Goal: Task Accomplishment & Management: Use online tool/utility

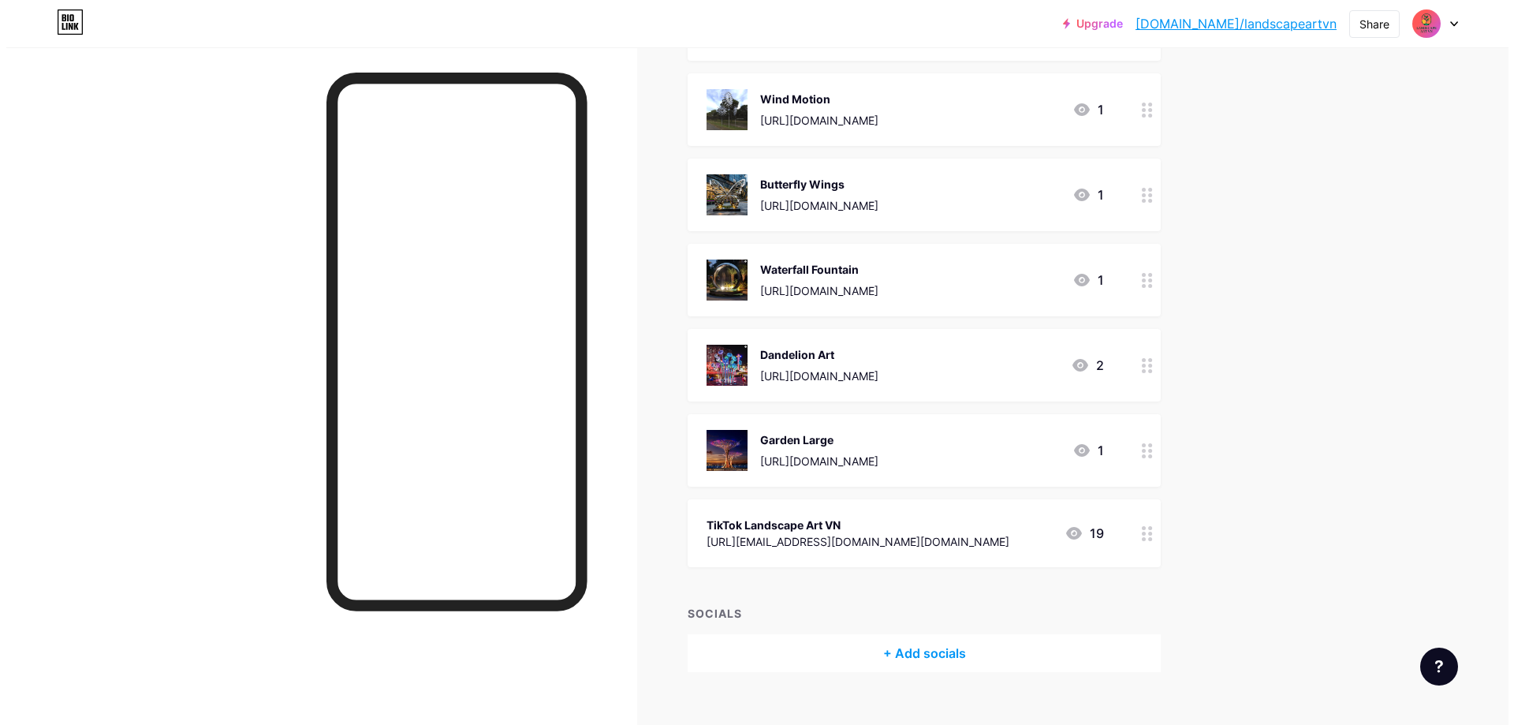
scroll to position [1332, 0]
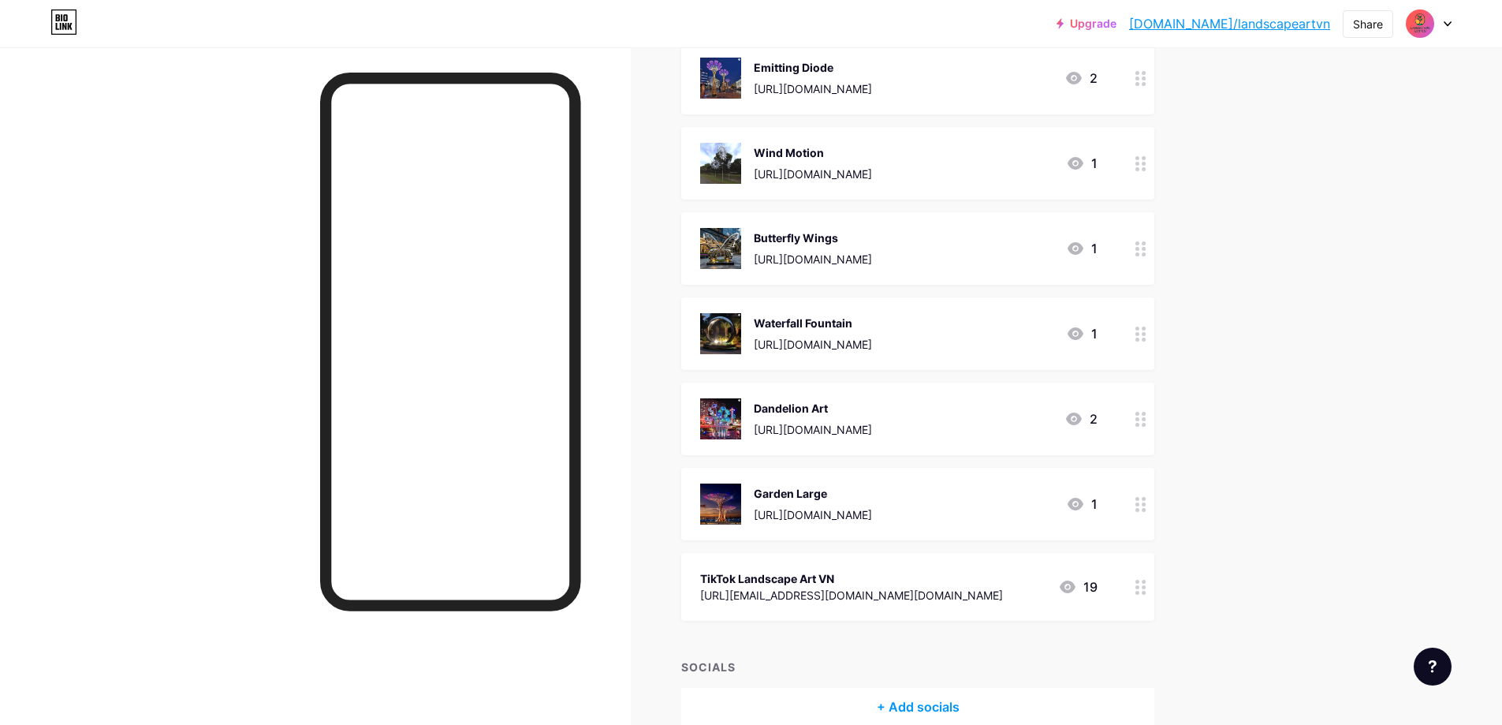
click at [1146, 336] on icon at bounding box center [1140, 333] width 11 height 15
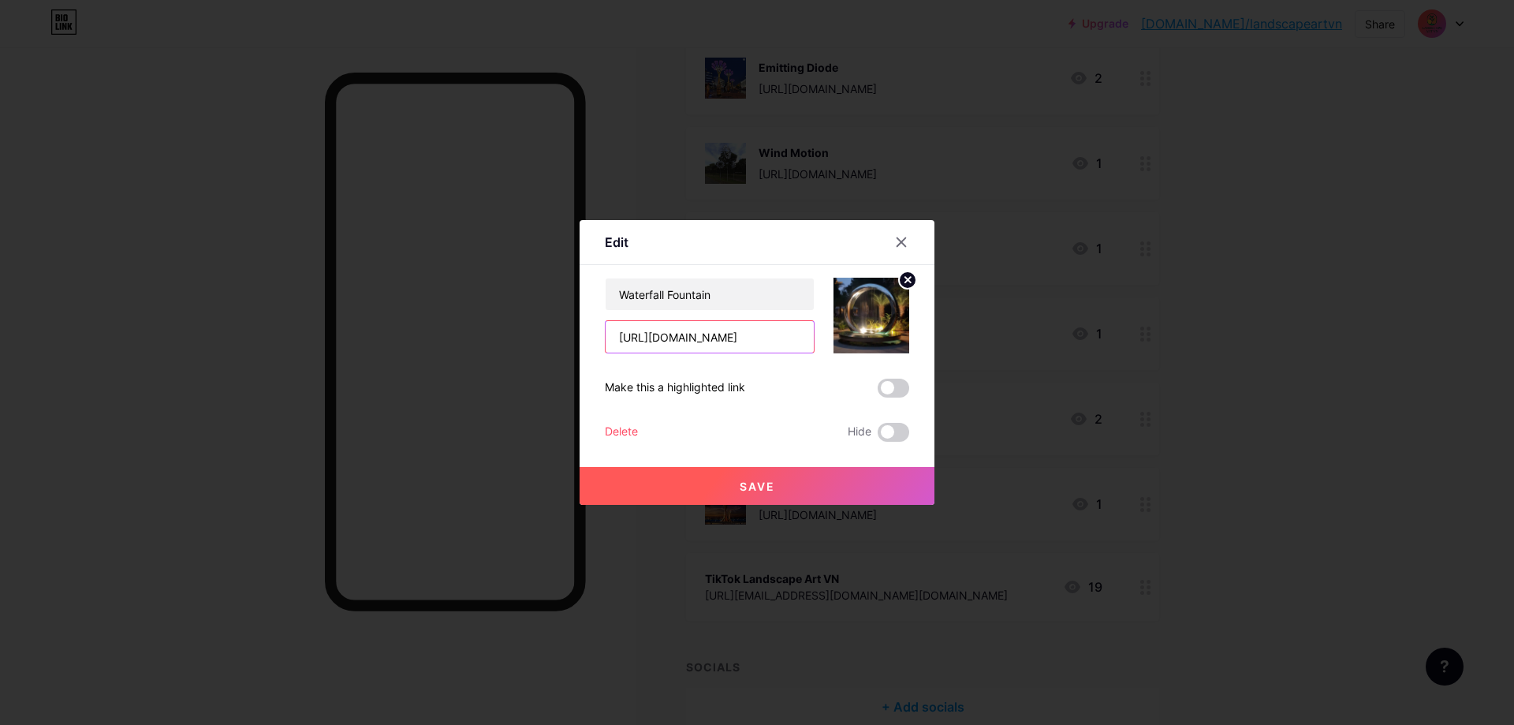
click at [737, 341] on input "[URL][DOMAIN_NAME]" at bounding box center [709, 337] width 208 height 32
paste input "nSoDz"
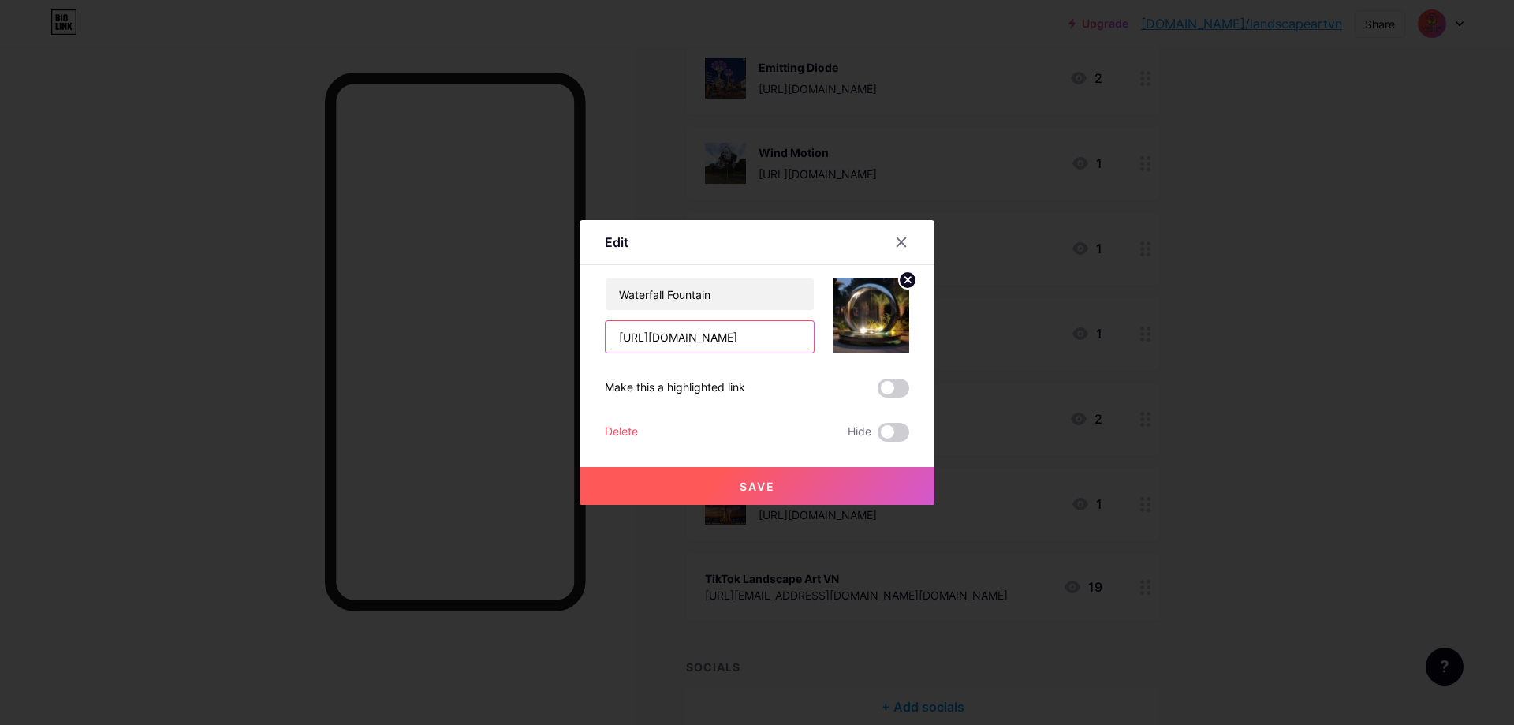
scroll to position [0, 38]
type input "[URL][DOMAIN_NAME]"
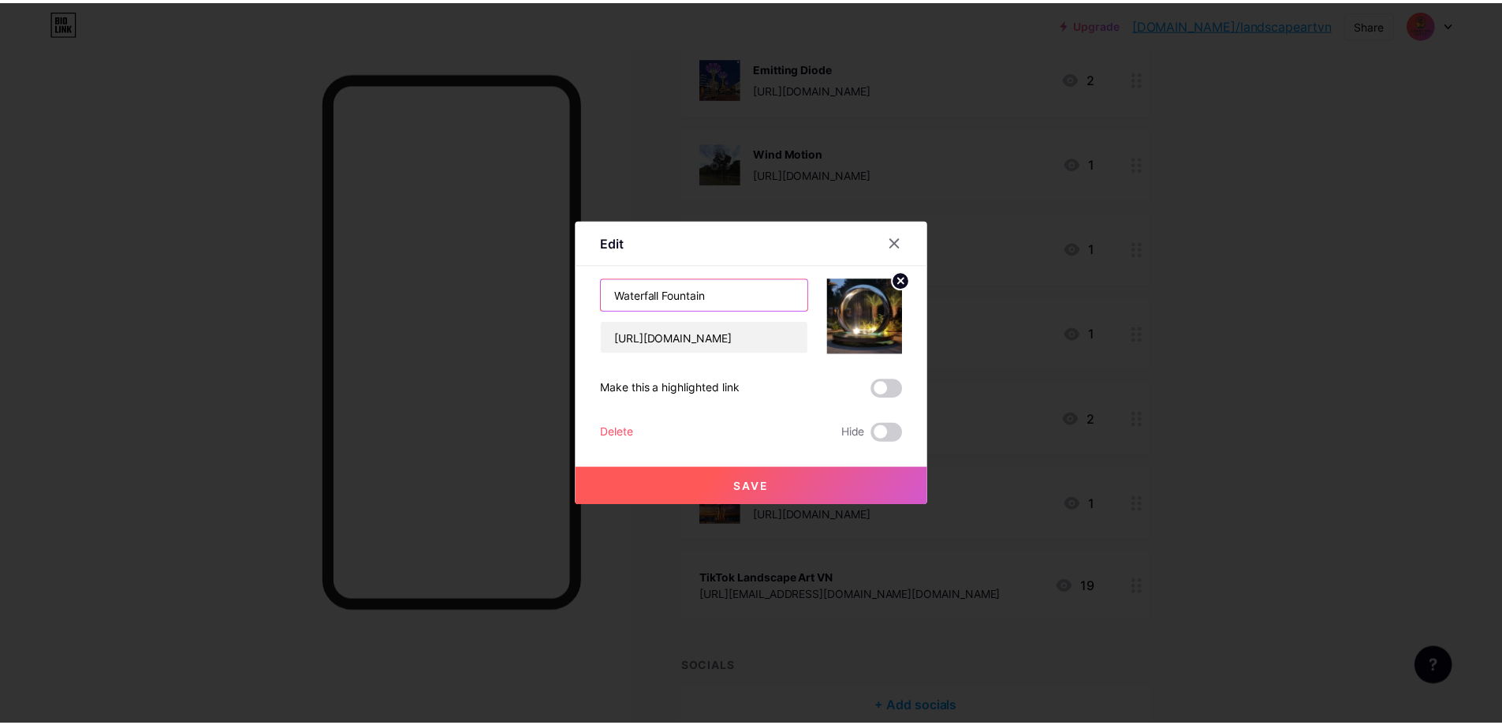
scroll to position [0, 0]
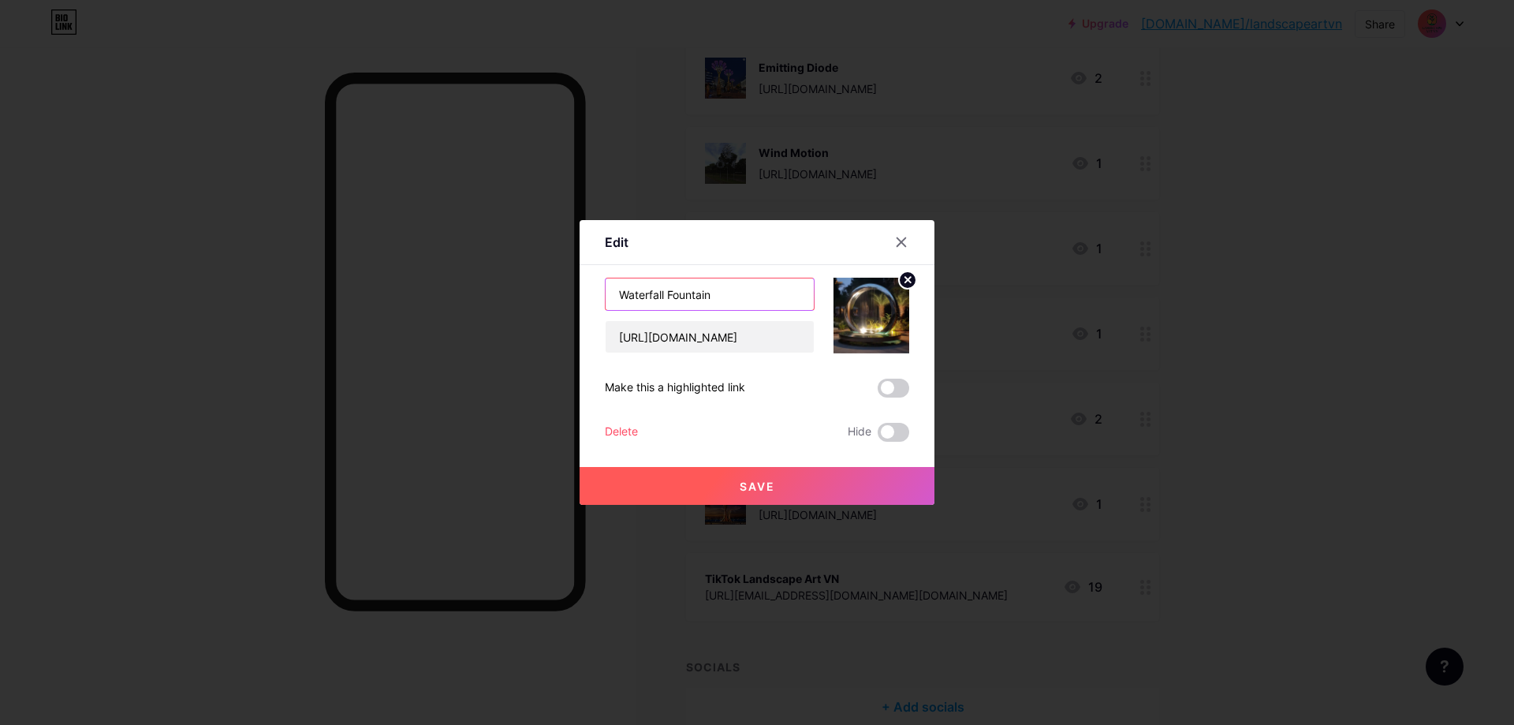
drag, startPoint x: 660, startPoint y: 297, endPoint x: 483, endPoint y: 294, distance: 177.4
click at [483, 294] on div "Edit Content YouTube Play YouTube video without leaving your page. ADD Vimeo Pl…" at bounding box center [757, 362] width 1514 height 725
type input "[GEOGRAPHIC_DATA]"
click at [883, 431] on span at bounding box center [894, 432] width 32 height 19
click at [878, 436] on input "checkbox" at bounding box center [878, 436] width 0 height 0
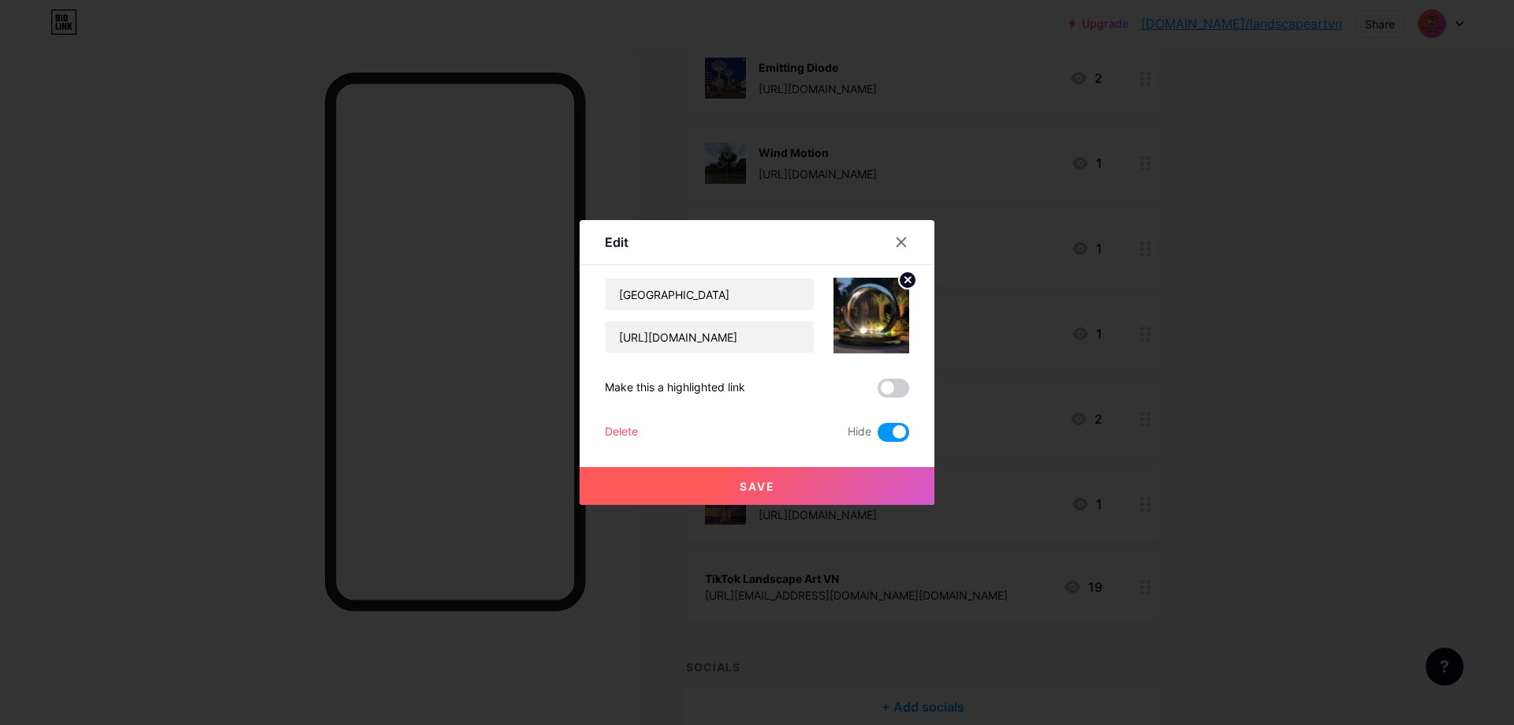
click at [883, 431] on span at bounding box center [894, 432] width 32 height 19
click at [878, 436] on input "checkbox" at bounding box center [878, 436] width 0 height 0
click at [891, 388] on span at bounding box center [894, 387] width 32 height 19
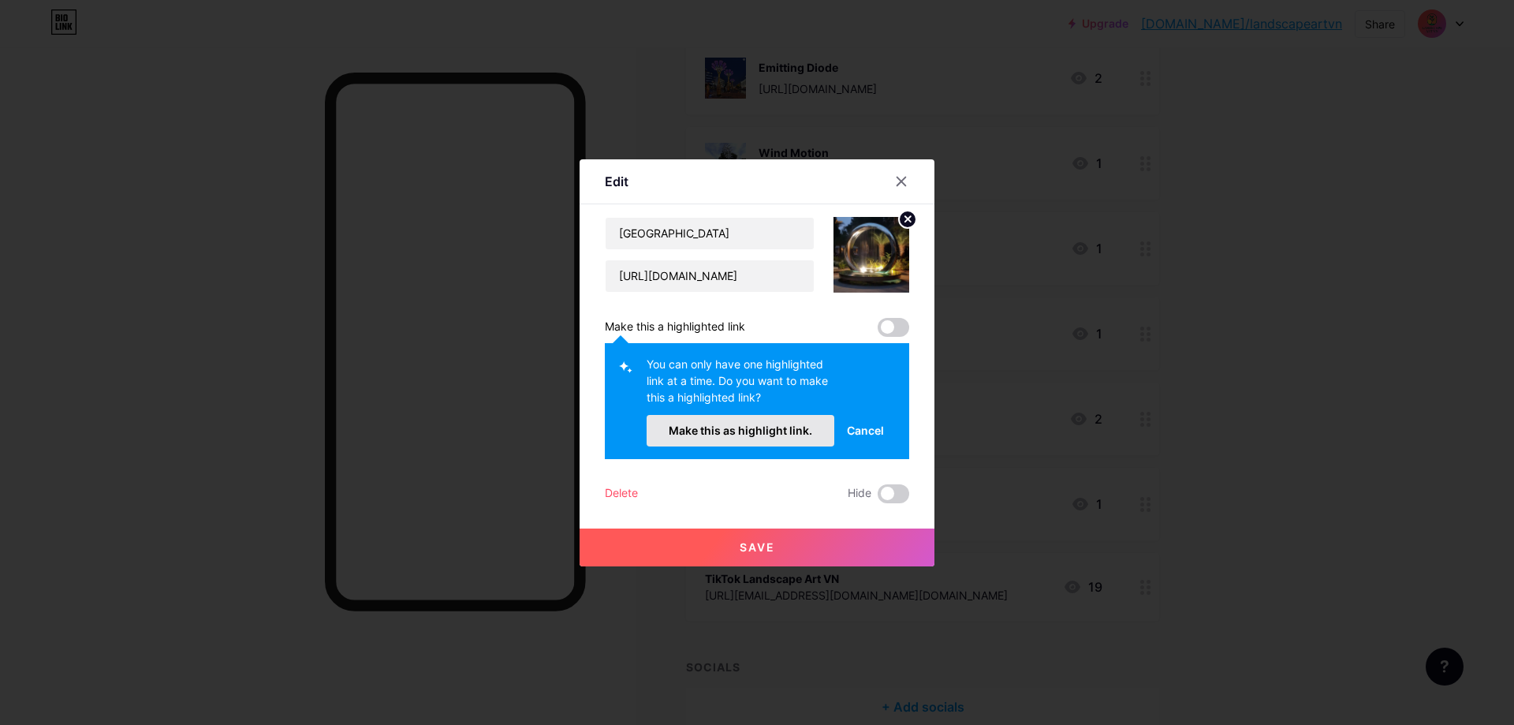
click at [795, 423] on button "Make this as highlight link." at bounding box center [740, 431] width 188 height 32
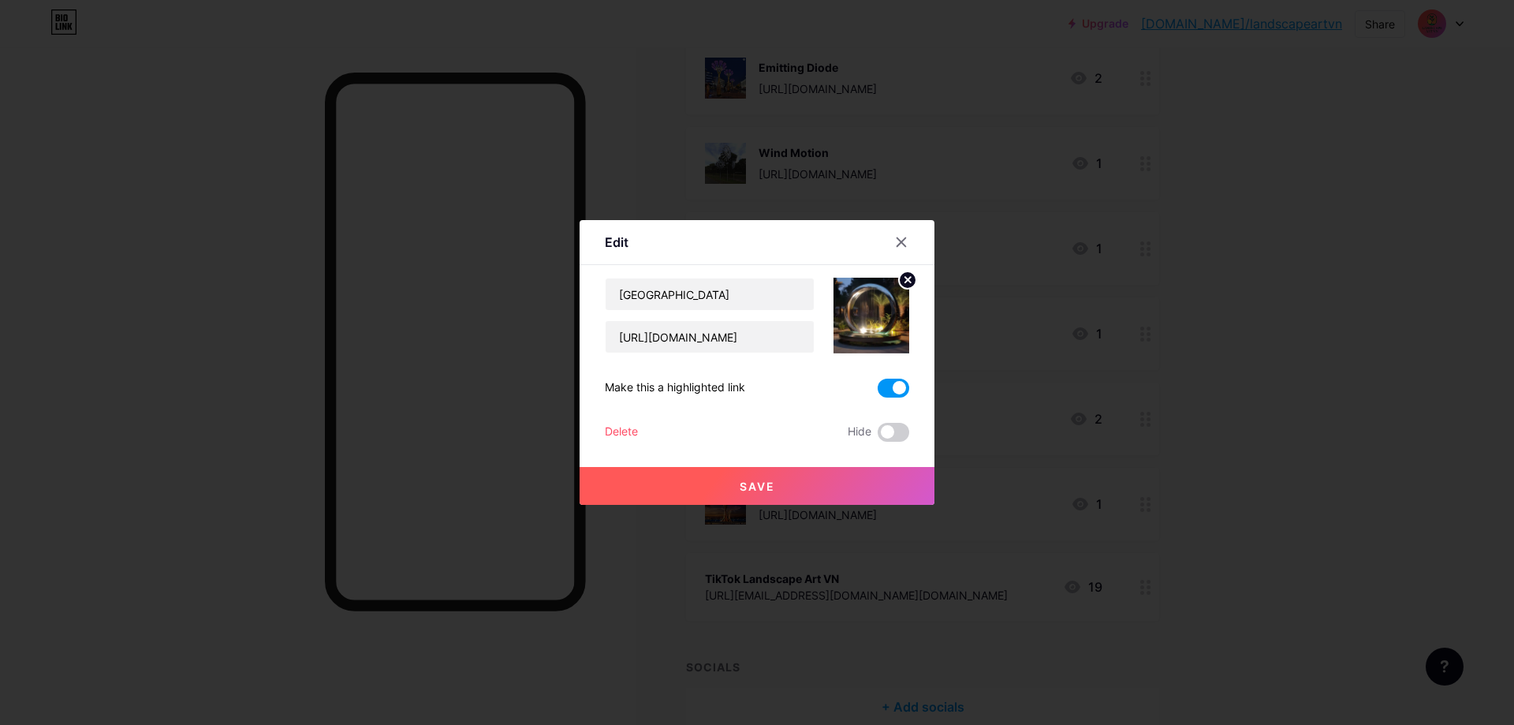
click at [765, 483] on span "Save" at bounding box center [757, 485] width 35 height 13
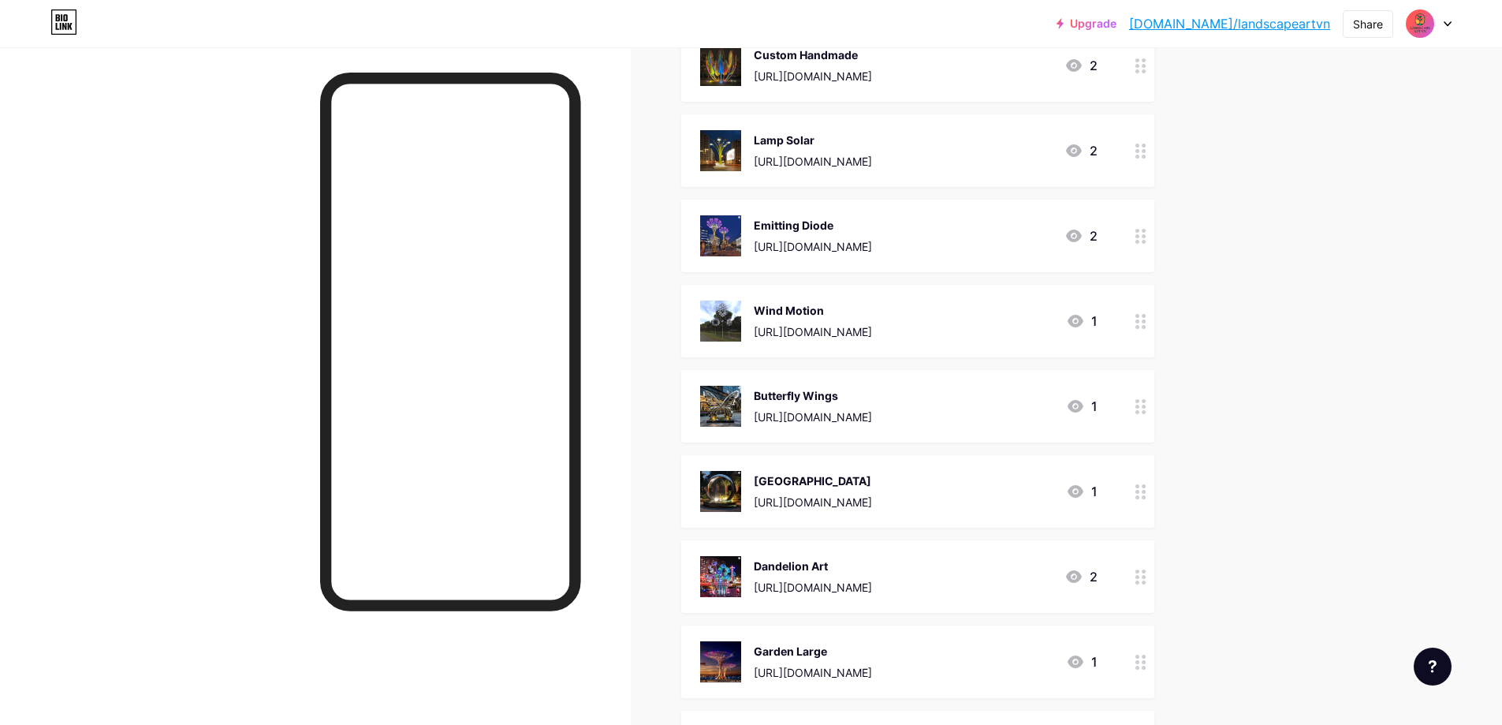
scroll to position [1017, 0]
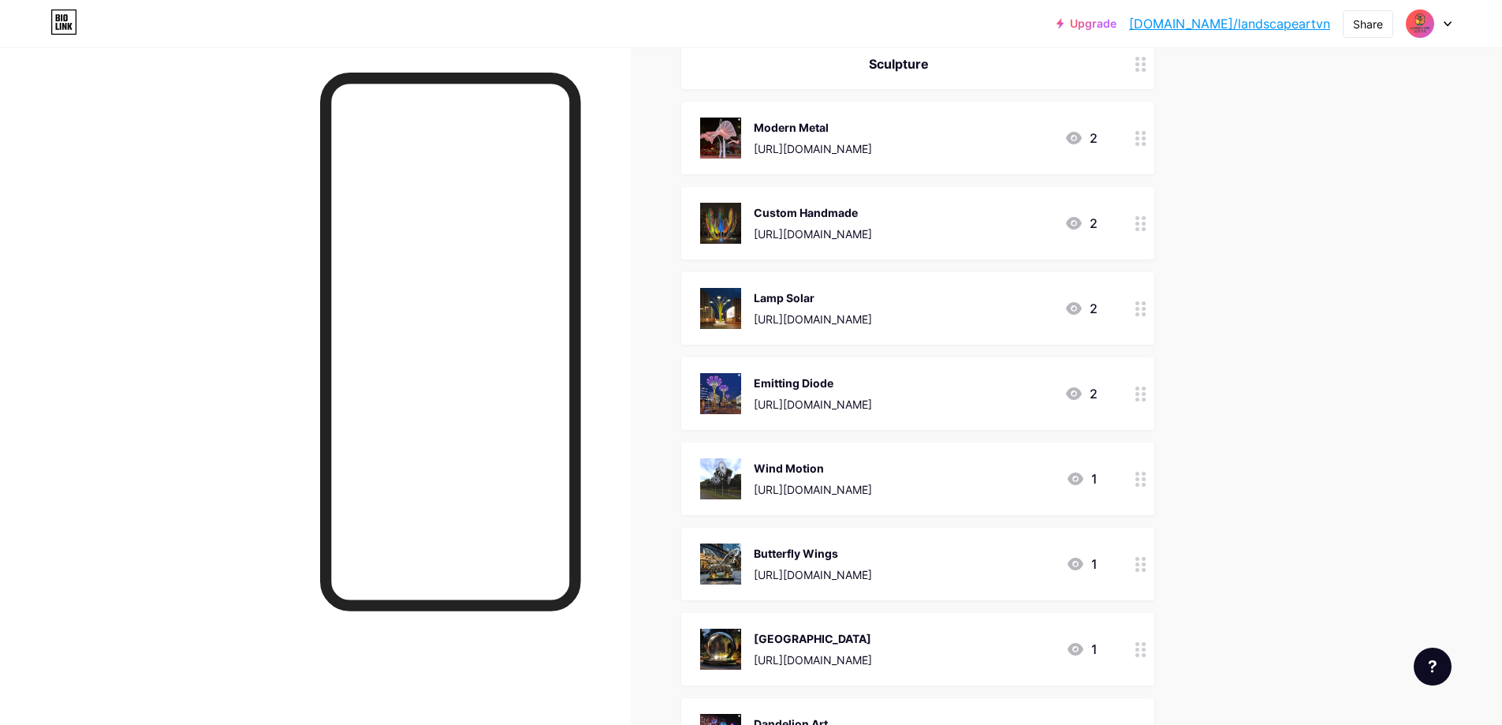
drag, startPoint x: 986, startPoint y: 649, endPoint x: 952, endPoint y: 313, distance: 337.6
click at [952, 305] on span "Artwork Sphere Water Fountain [URL][DOMAIN_NAME] 5 Lighting Dandelion Lighting …" at bounding box center [917, 83] width 473 height 1705
click at [1406, 609] on div "Upgrade [DOMAIN_NAME]/landsc... [DOMAIN_NAME]/landscapeartvn Share Switch accou…" at bounding box center [751, 51] width 1502 height 2137
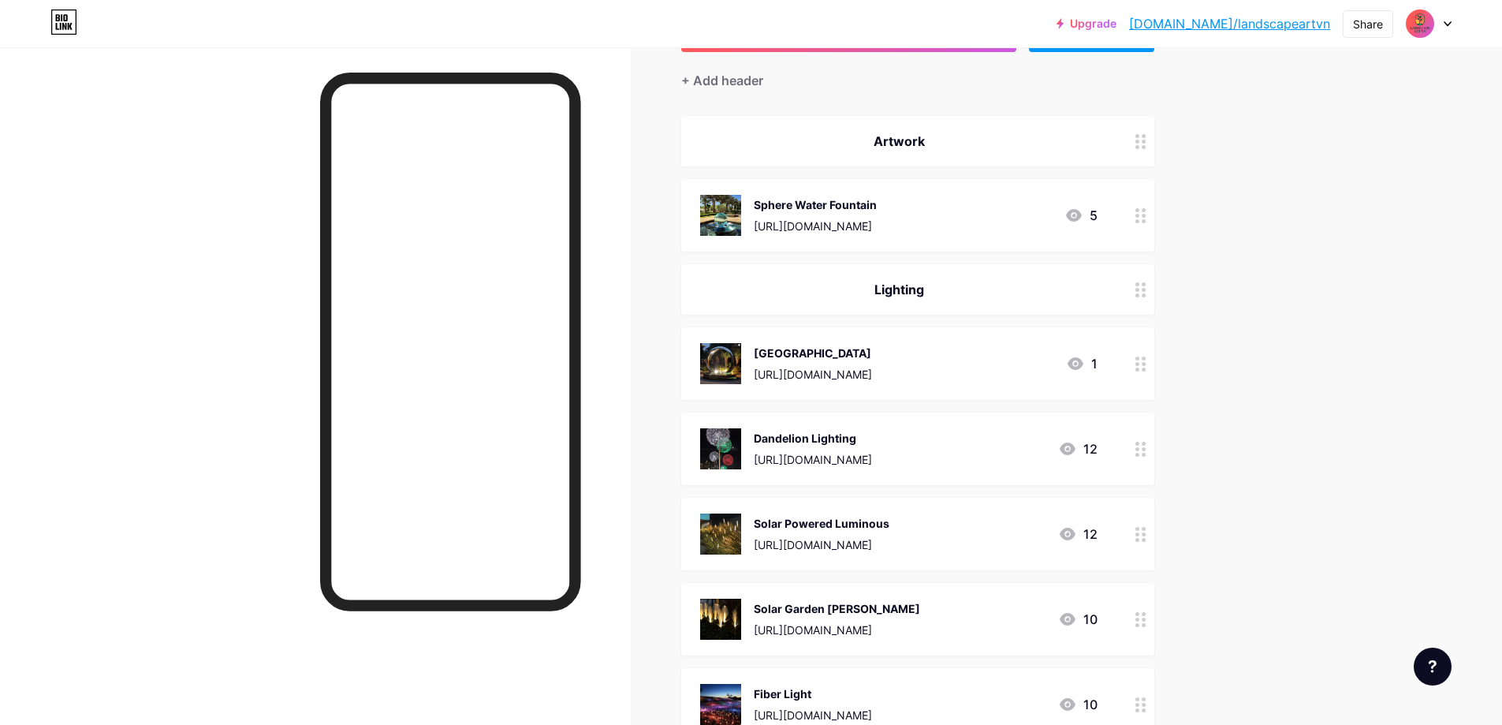
scroll to position [0, 0]
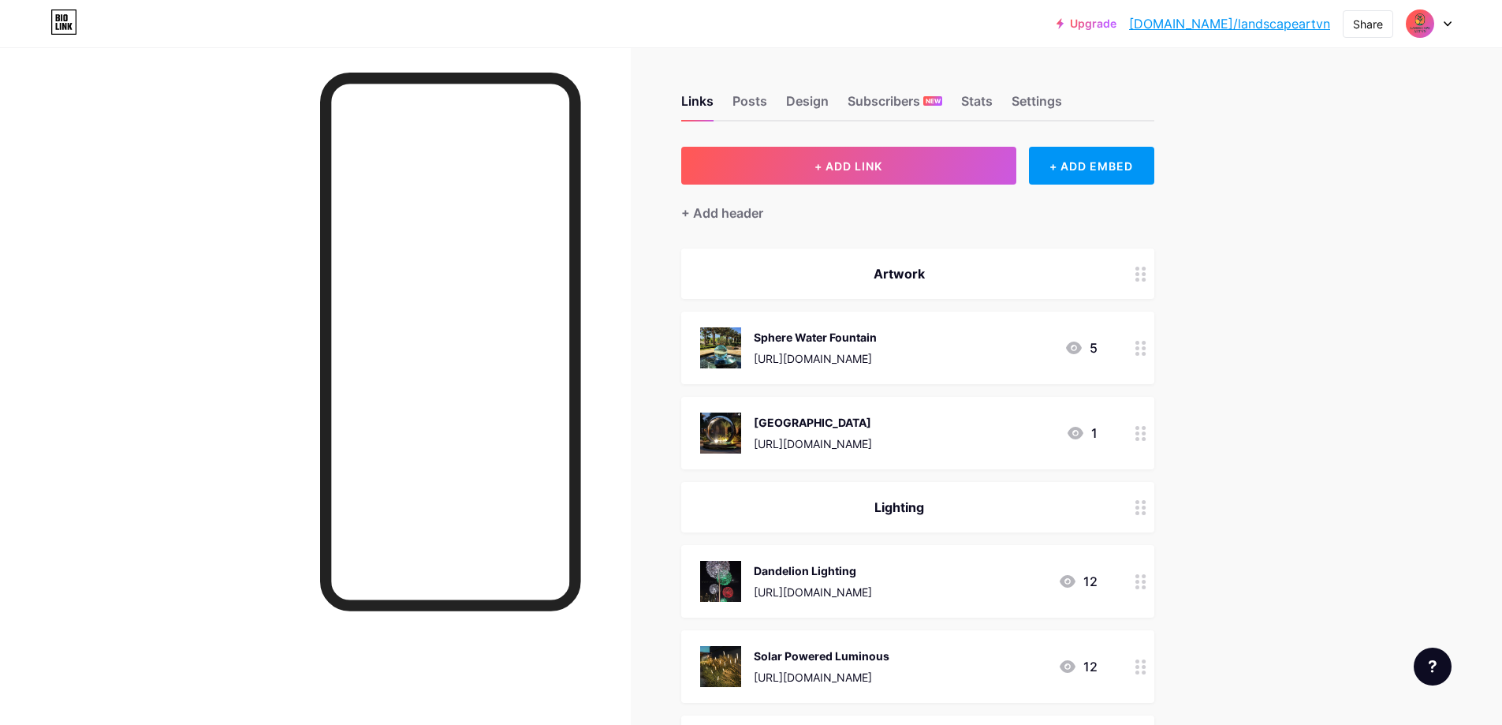
click at [851, 438] on div "[URL][DOMAIN_NAME]" at bounding box center [813, 443] width 118 height 17
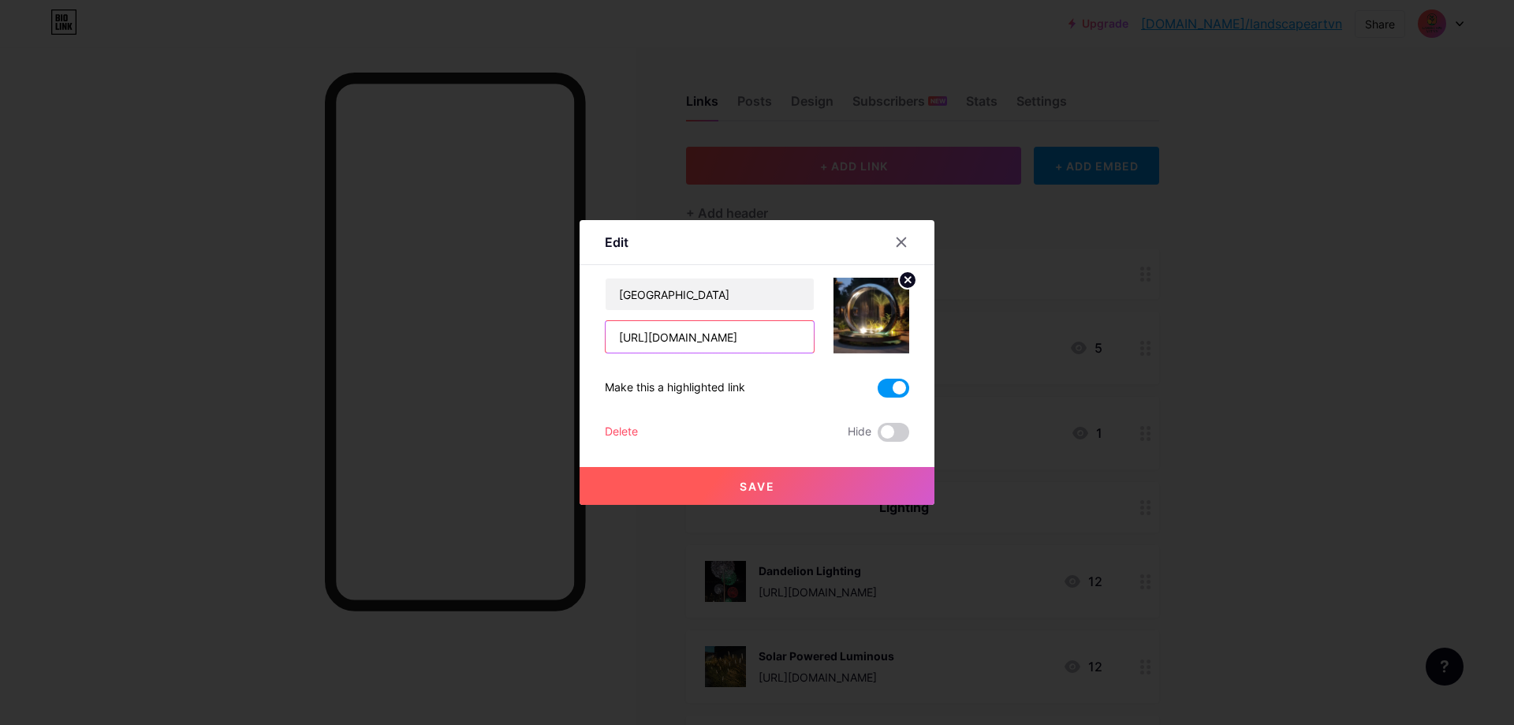
click at [743, 341] on input "[URL][DOMAIN_NAME]" at bounding box center [709, 337] width 208 height 32
drag, startPoint x: 743, startPoint y: 341, endPoint x: 717, endPoint y: 341, distance: 26.8
click at [717, 341] on input "[URL][DOMAIN_NAME]" at bounding box center [709, 337] width 208 height 32
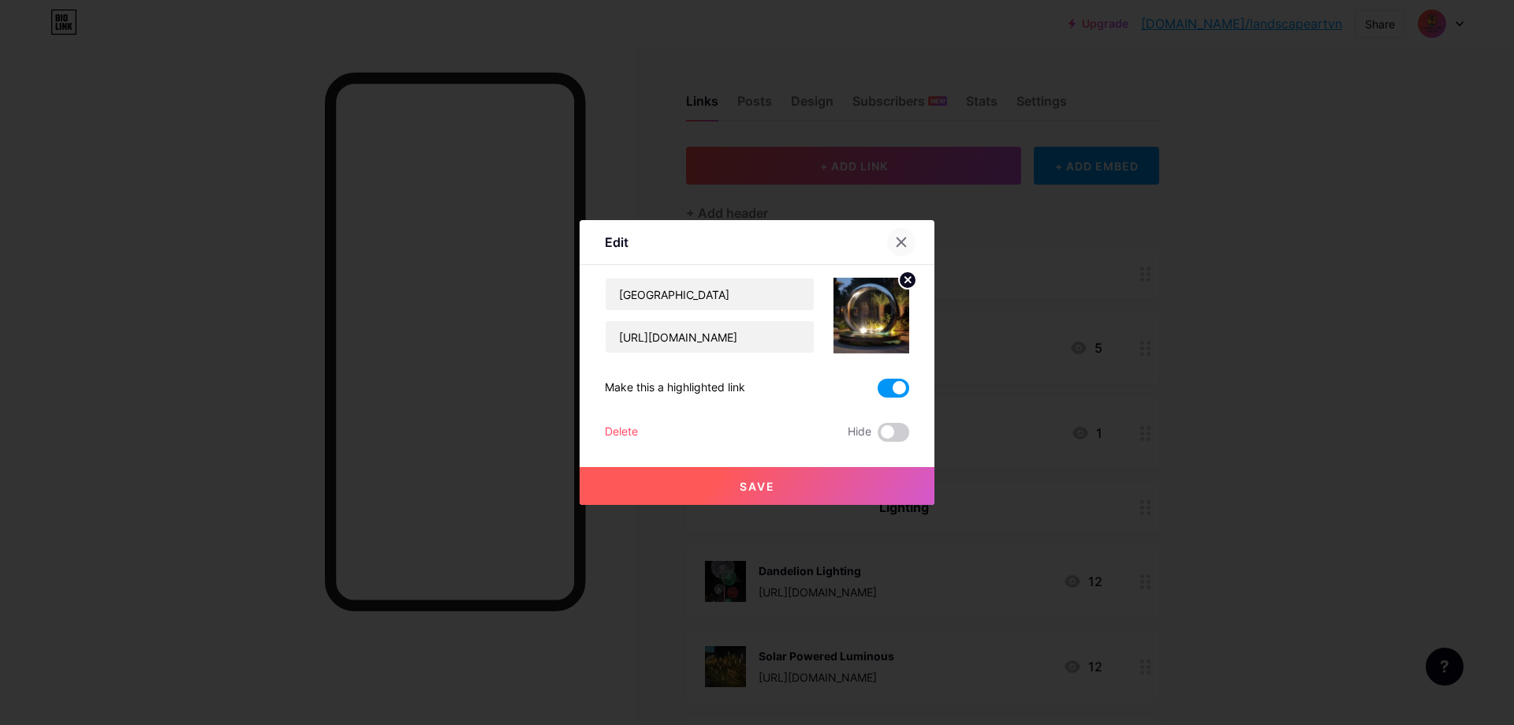
click at [899, 237] on icon at bounding box center [901, 242] width 13 height 13
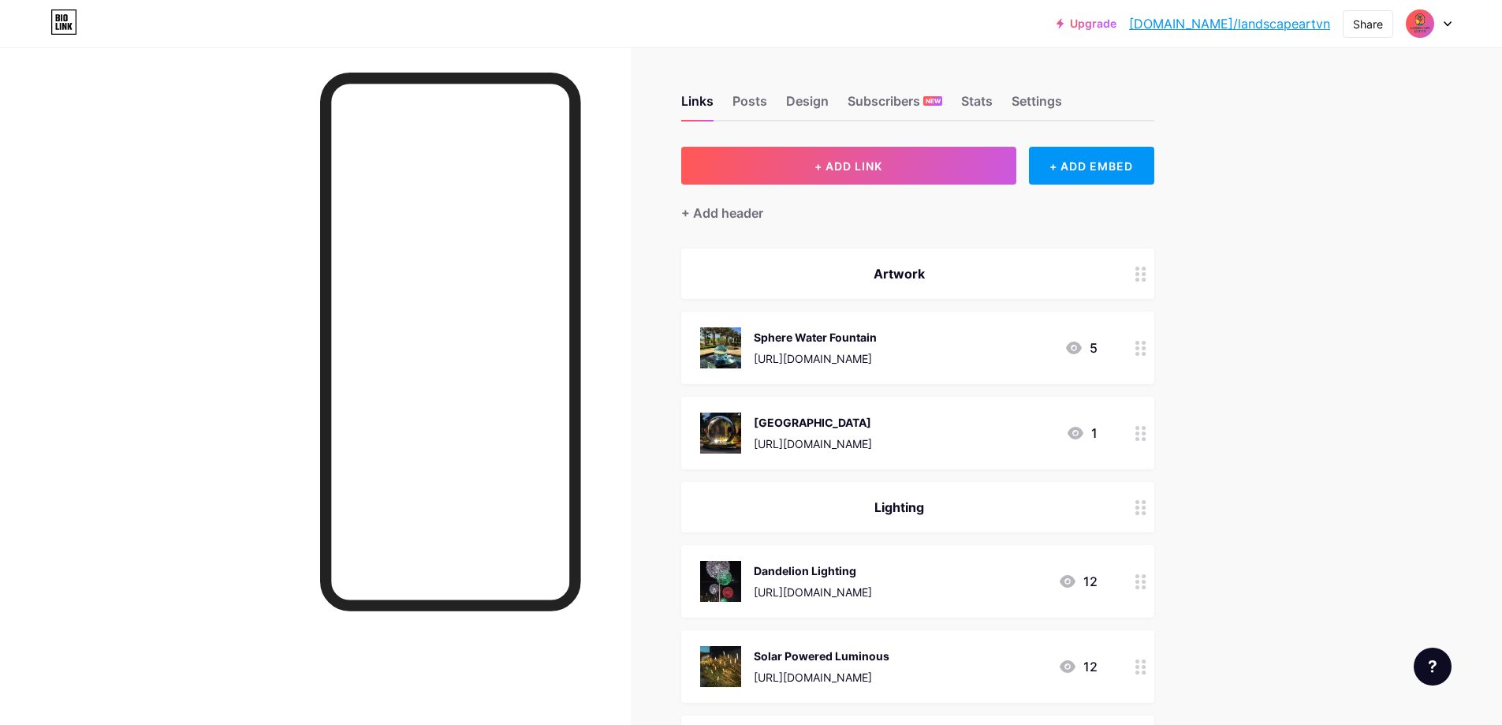
click at [726, 423] on img at bounding box center [720, 432] width 41 height 41
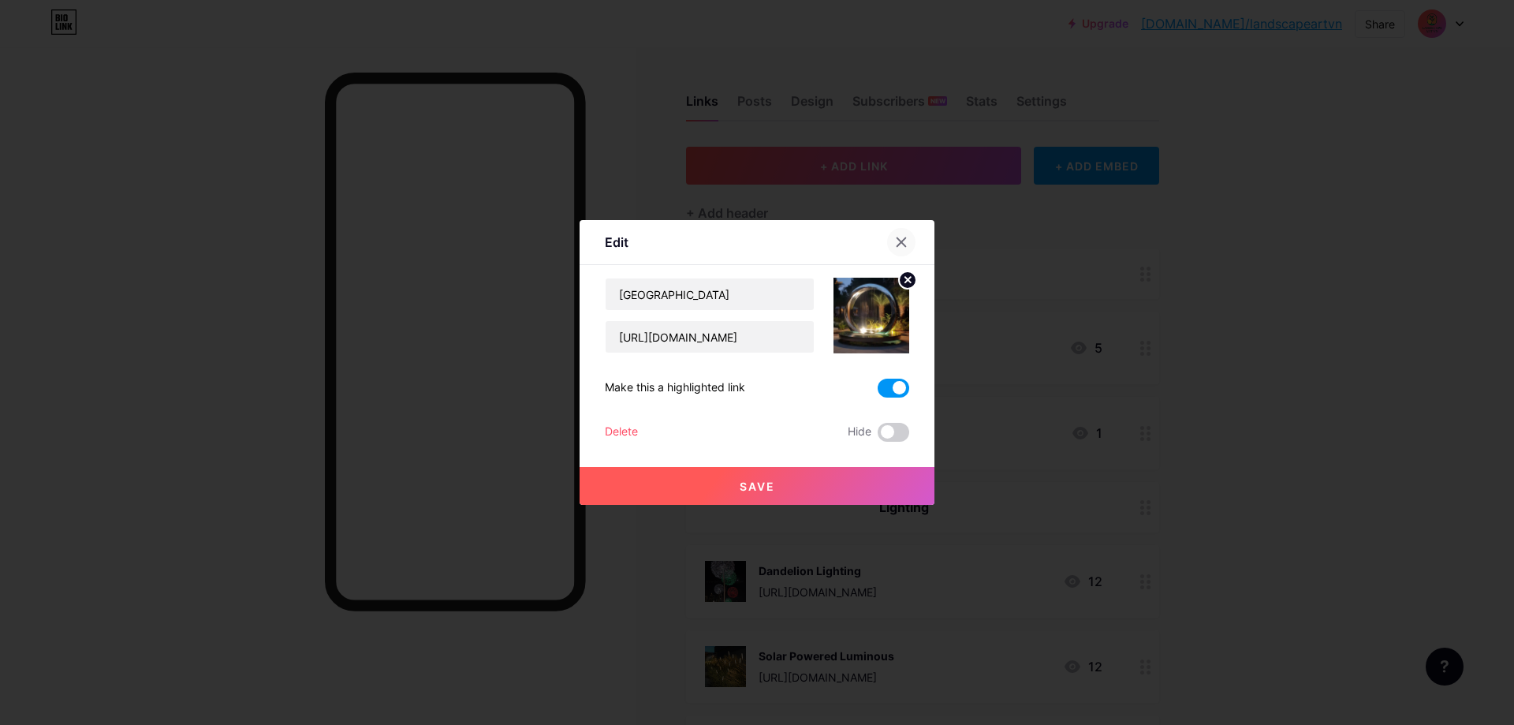
click at [894, 235] on div at bounding box center [901, 242] width 28 height 28
